Goal: Task Accomplishment & Management: Use online tool/utility

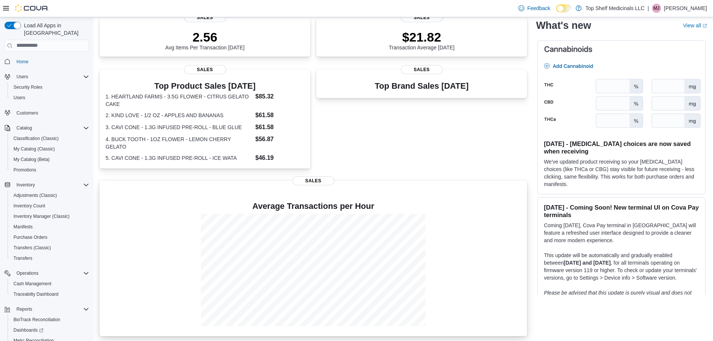
scroll to position [165, 0]
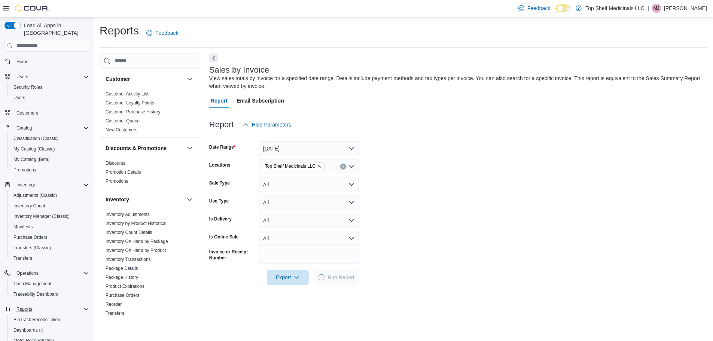
scroll to position [35, 0]
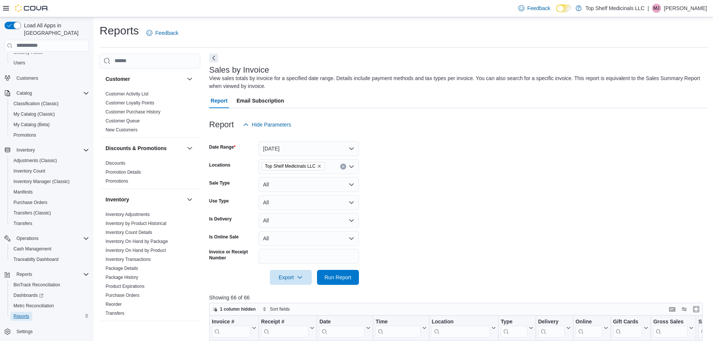
click at [24, 313] on span "Reports" at bounding box center [21, 316] width 16 height 6
click at [182, 193] on div "Inventory" at bounding box center [150, 199] width 101 height 21
click at [185, 198] on button "button" at bounding box center [189, 199] width 9 height 9
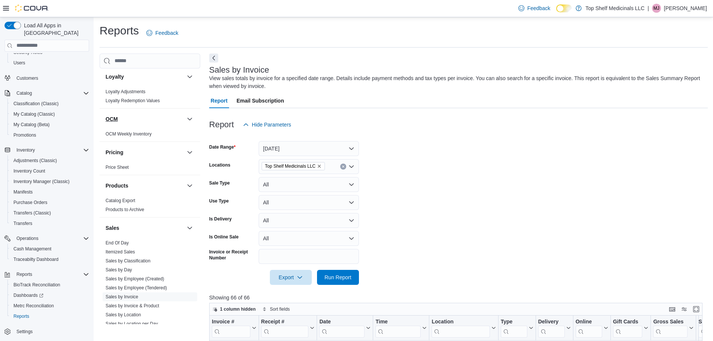
scroll to position [150, 0]
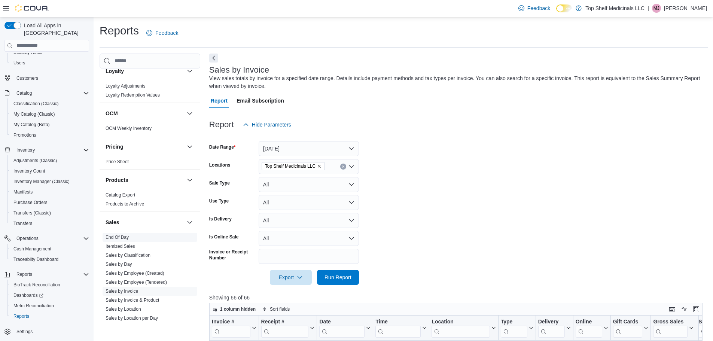
click at [122, 241] on span "End Of Day" at bounding box center [150, 237] width 95 height 9
click at [119, 239] on link "End Of Day" at bounding box center [117, 237] width 23 height 5
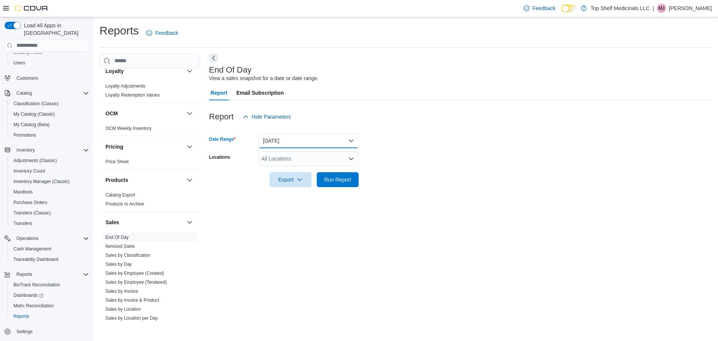
click at [269, 142] on button "Today" at bounding box center [309, 140] width 100 height 15
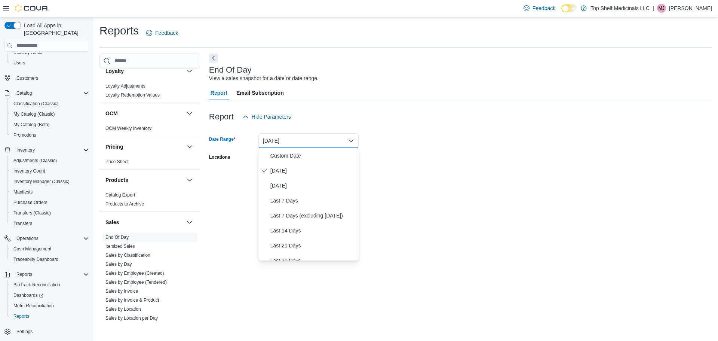
click at [284, 179] on div "Custom Date Today Yesterday Last 7 Days Last 7 Days (excluding today) Last 14 D…" at bounding box center [309, 204] width 100 height 112
click at [284, 183] on span "Yesterday" at bounding box center [313, 185] width 85 height 9
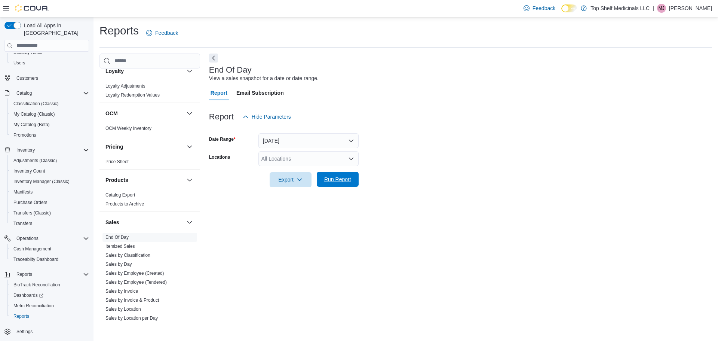
click at [327, 182] on span "Run Report" at bounding box center [337, 179] width 27 height 7
